Goal: Find specific page/section: Find specific page/section

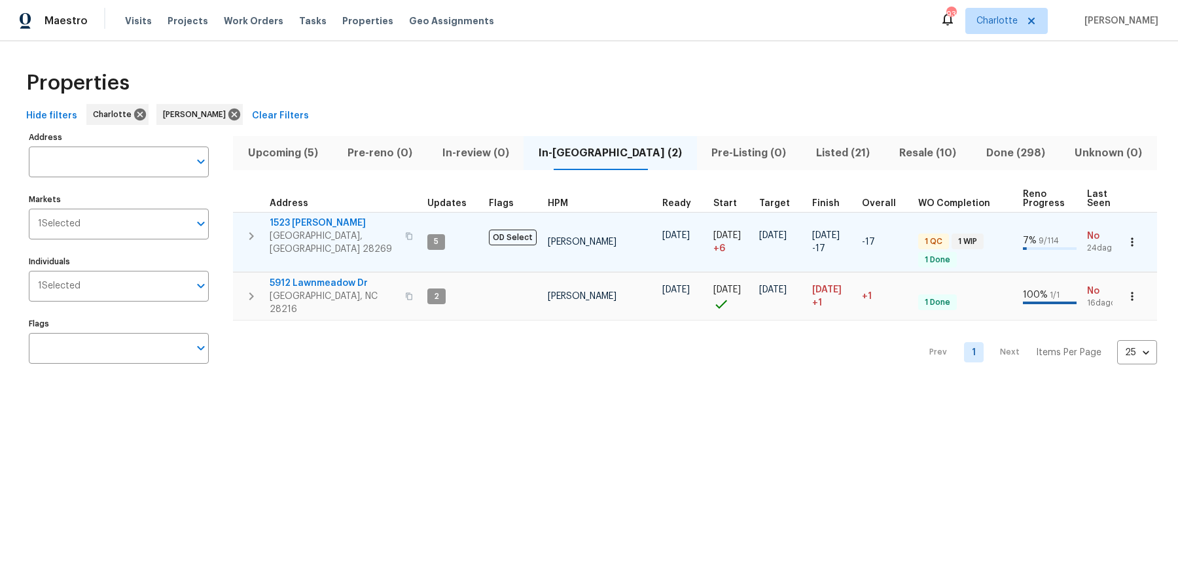
click at [317, 230] on span "[GEOGRAPHIC_DATA], [GEOGRAPHIC_DATA] 28269" at bounding box center [334, 243] width 128 height 26
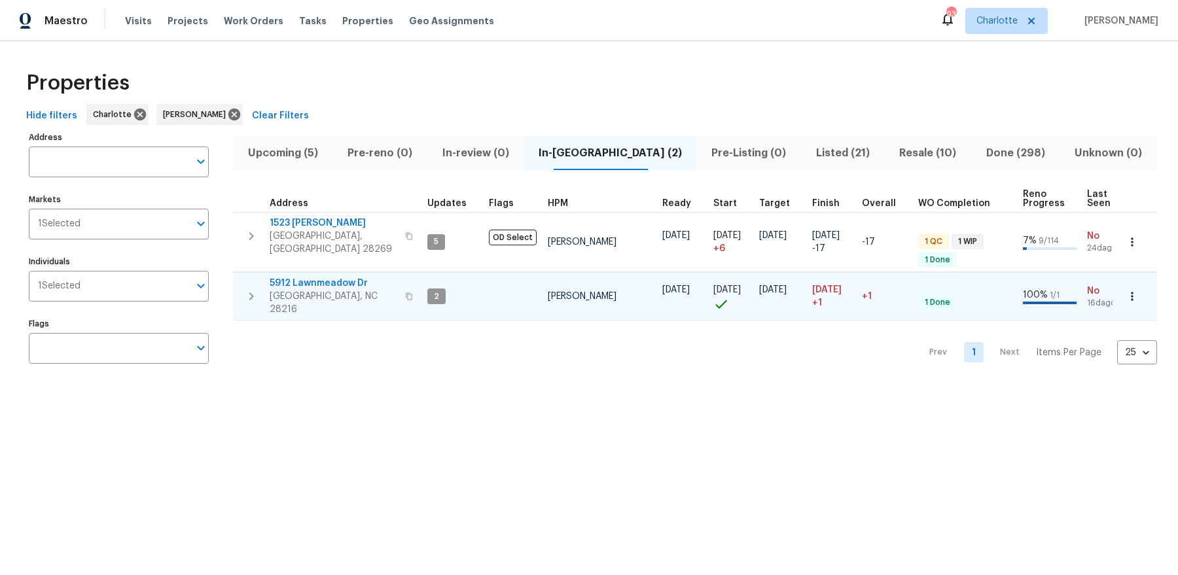
click at [328, 277] on span "5912 Lawnmeadow Dr" at bounding box center [334, 283] width 128 height 13
click at [301, 145] on span "Upcoming (5)" at bounding box center [283, 153] width 84 height 18
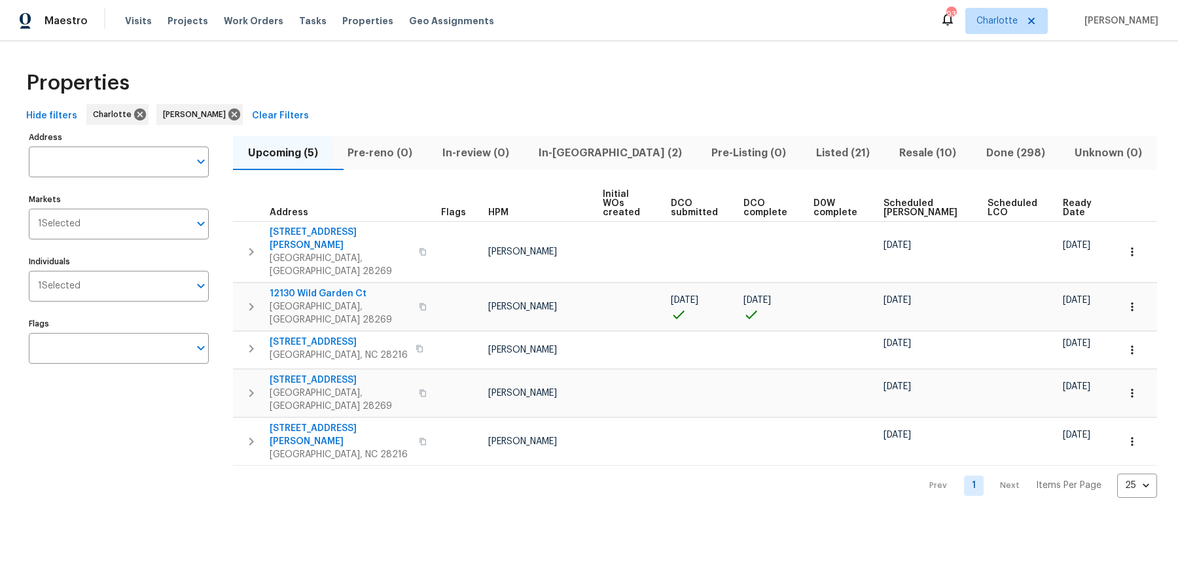
click at [1063, 199] on span "Ready Date" at bounding box center [1079, 208] width 33 height 18
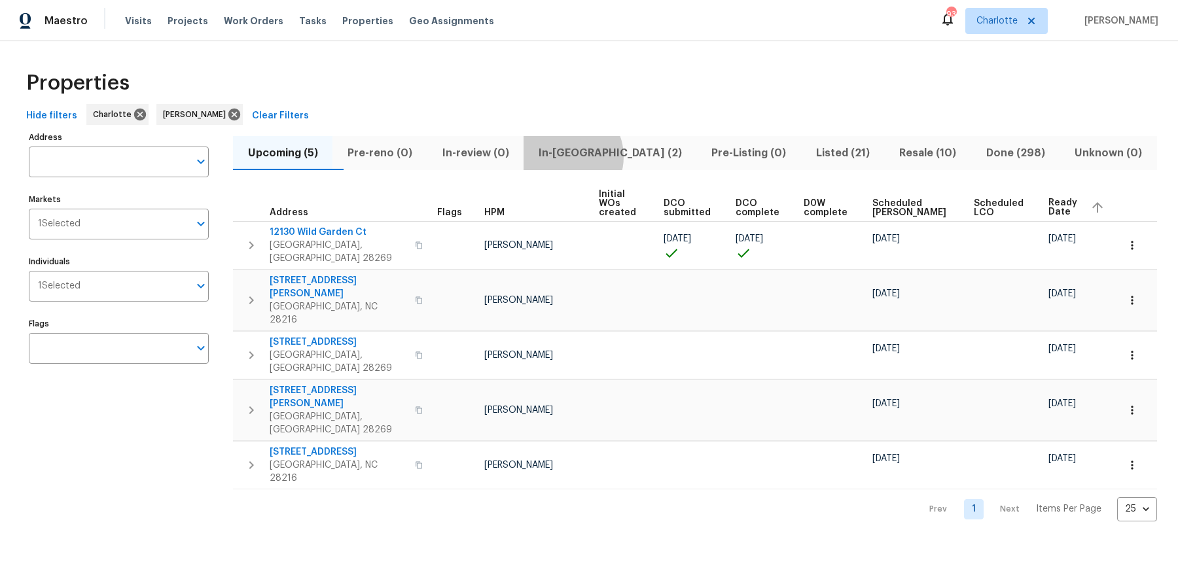
click at [594, 156] on span "In-[GEOGRAPHIC_DATA] (2)" at bounding box center [610, 153] width 157 height 18
